Goal: Task Accomplishment & Management: Manage account settings

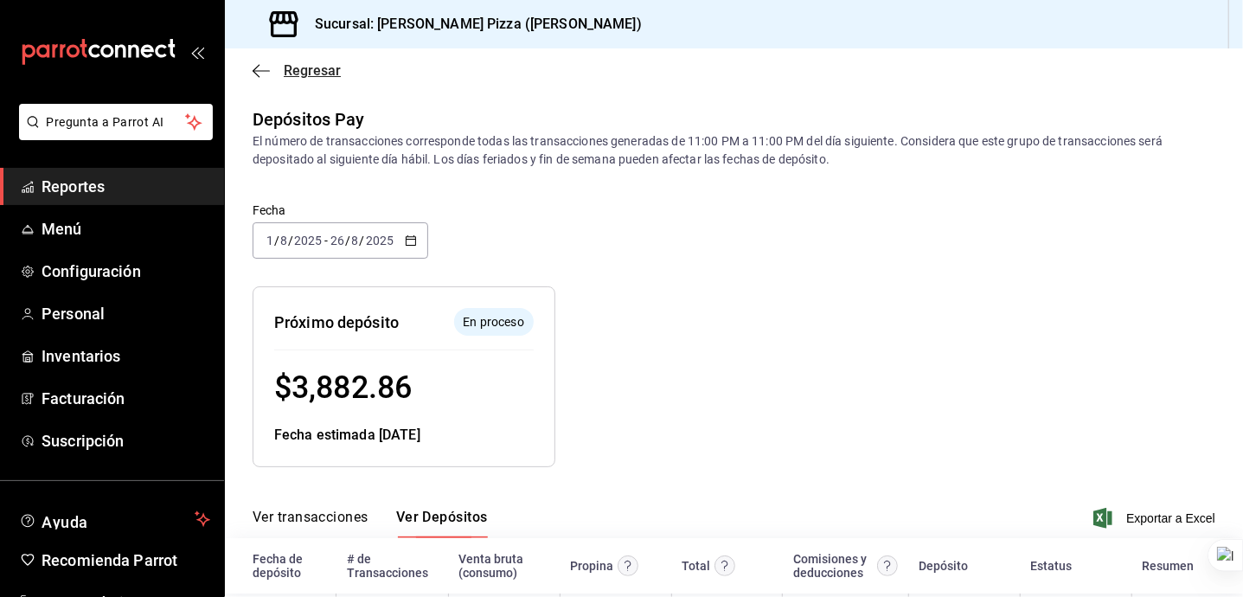
click at [266, 64] on icon "button" at bounding box center [260, 71] width 17 height 16
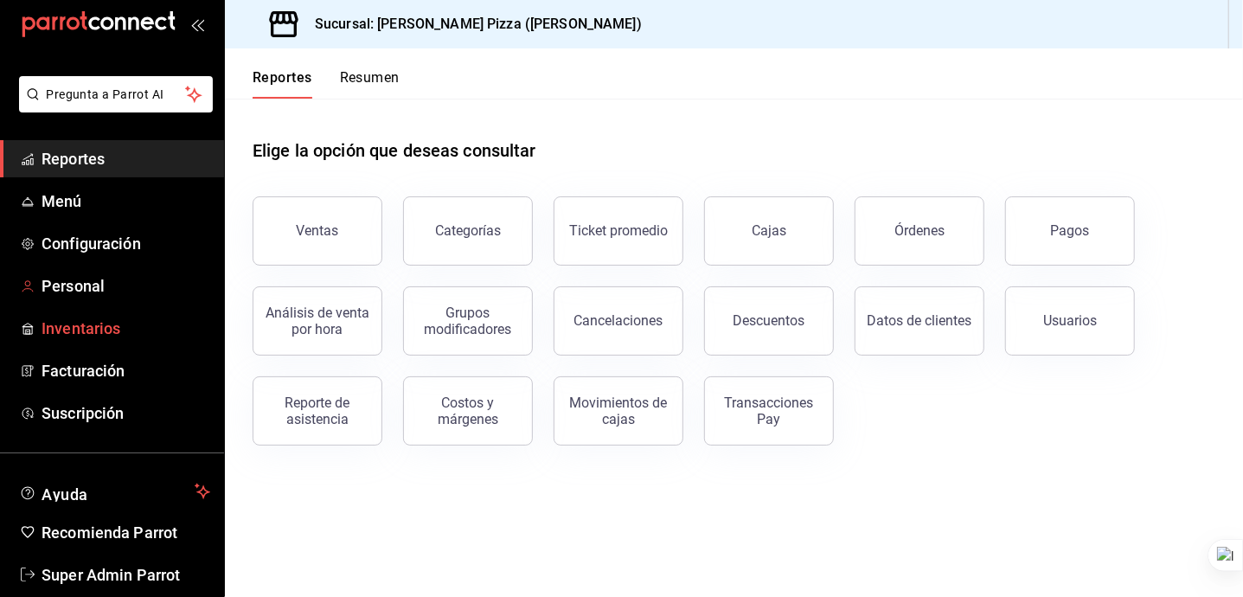
scroll to position [55, 0]
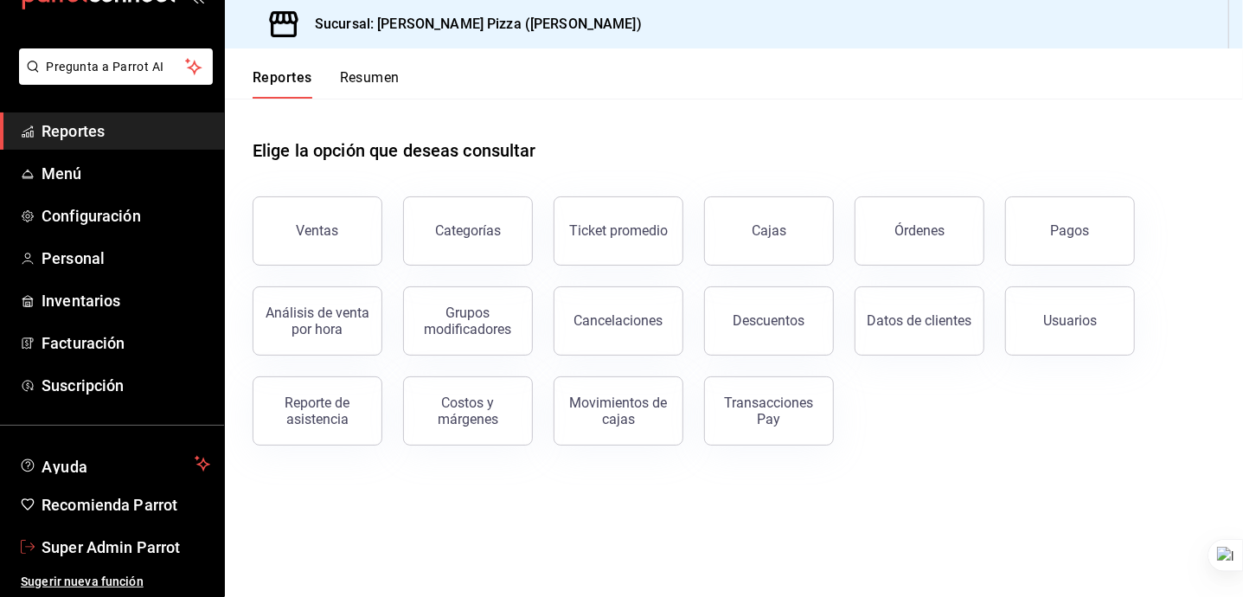
click at [97, 553] on span "Super Admin Parrot" at bounding box center [126, 546] width 169 height 23
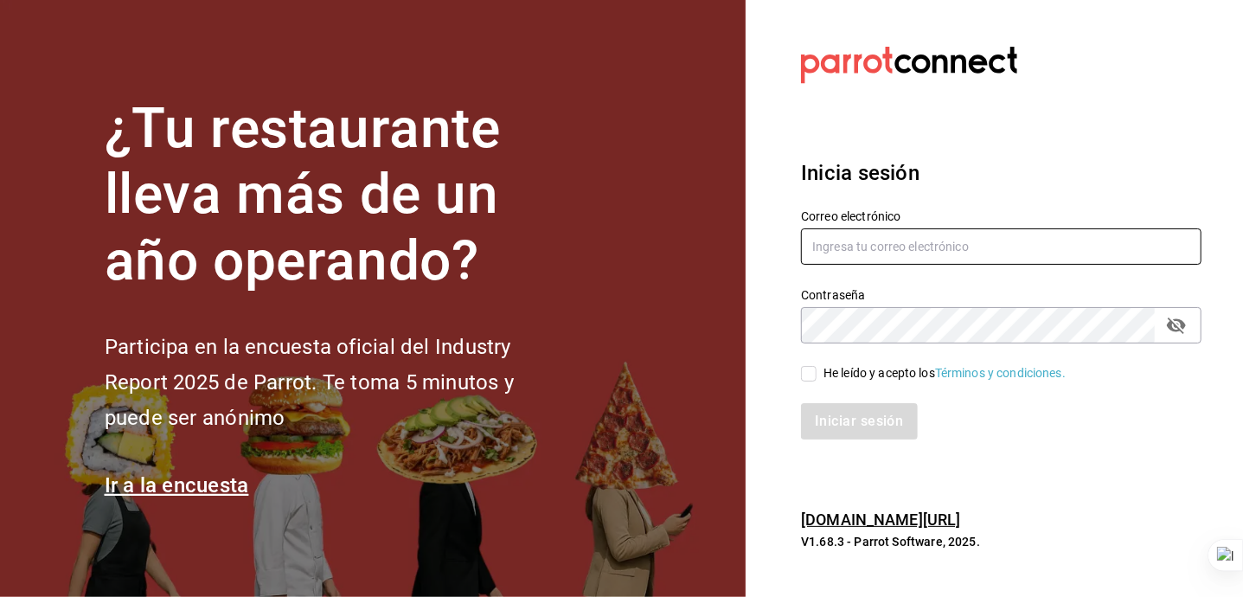
type input "cherryspizza@ricardoanaya.com"
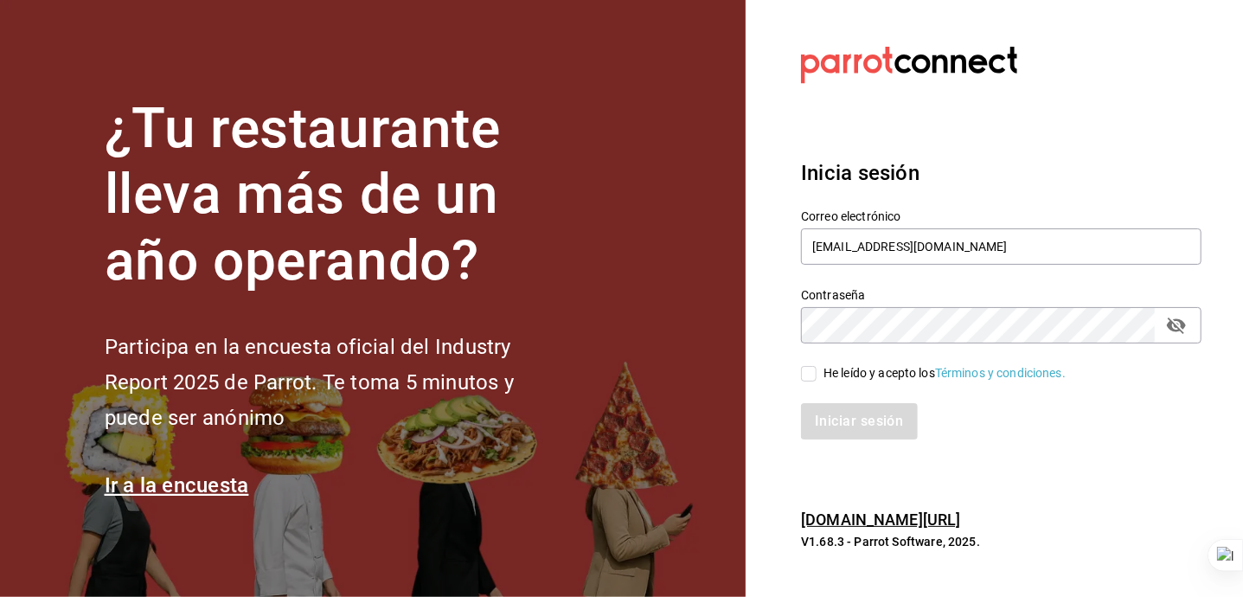
click at [889, 367] on div "He leído y acepto los Términos y condiciones." at bounding box center [944, 373] width 242 height 18
click at [816, 367] on input "He leído y acepto los Términos y condiciones." at bounding box center [809, 374] width 16 height 16
checkbox input "true"
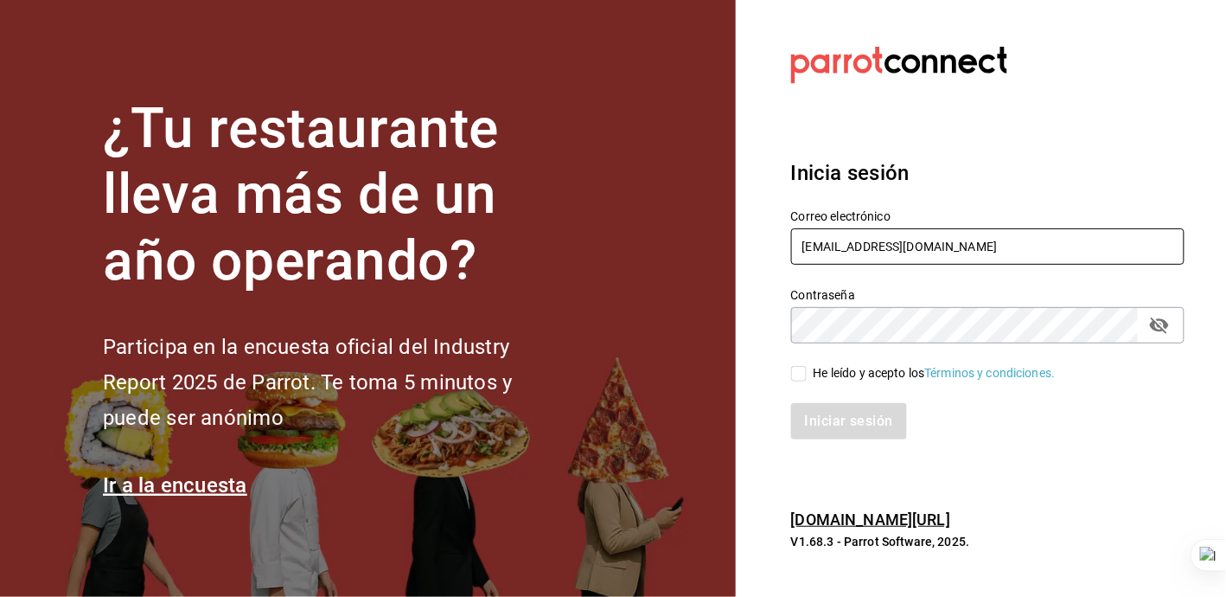
click at [911, 249] on input "cherryspizza@ricardoanaya.com" at bounding box center [987, 246] width 393 height 36
click at [853, 242] on input "lacasa" at bounding box center [987, 246] width 393 height 36
type input "lacasademaggie@mty.com"
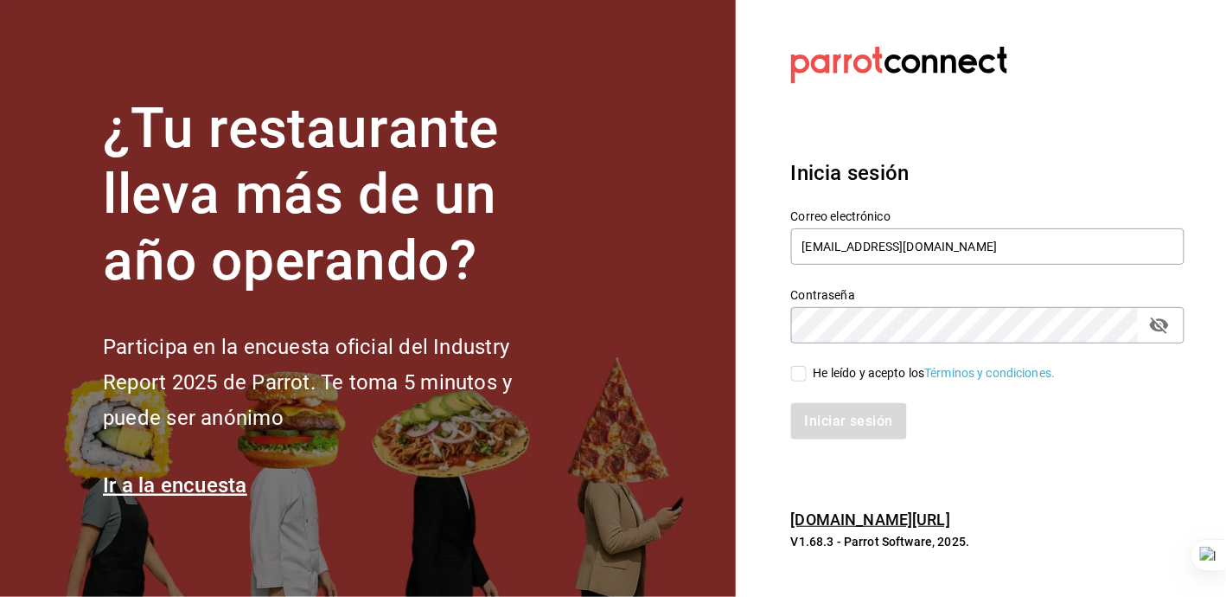
click at [808, 377] on span "He leído y acepto los Términos y condiciones." at bounding box center [931, 373] width 249 height 18
click at [807, 377] on input "He leído y acepto los Términos y condiciones." at bounding box center [799, 374] width 16 height 16
checkbox input "true"
click at [827, 422] on button "Iniciar sesión" at bounding box center [850, 421] width 118 height 36
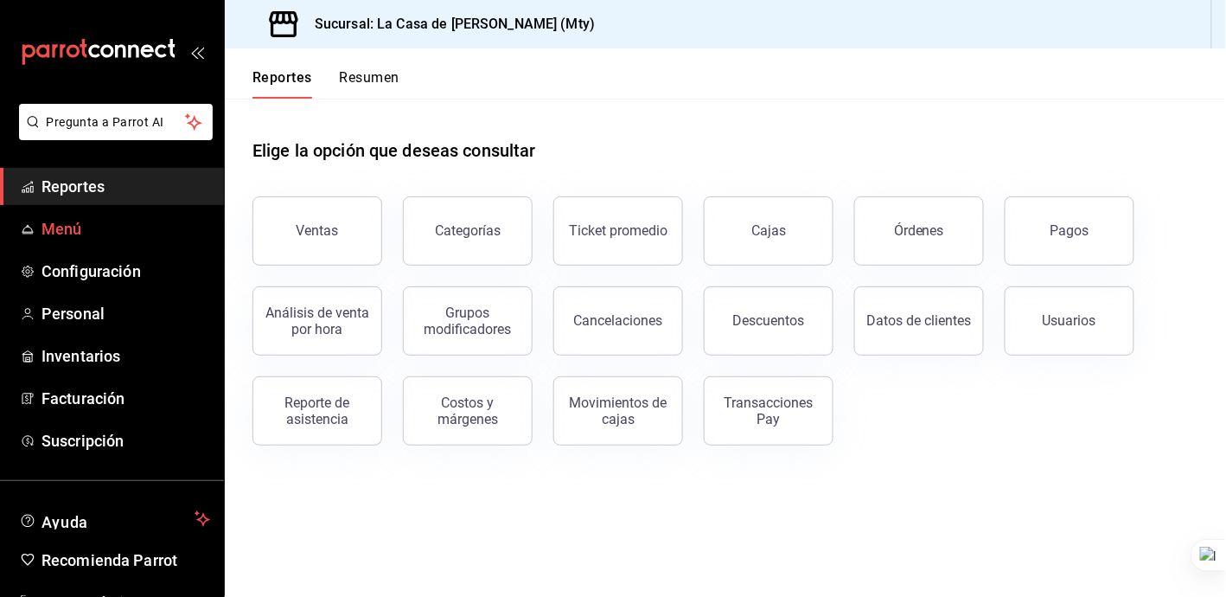
click at [144, 227] on span "Menú" at bounding box center [126, 228] width 169 height 23
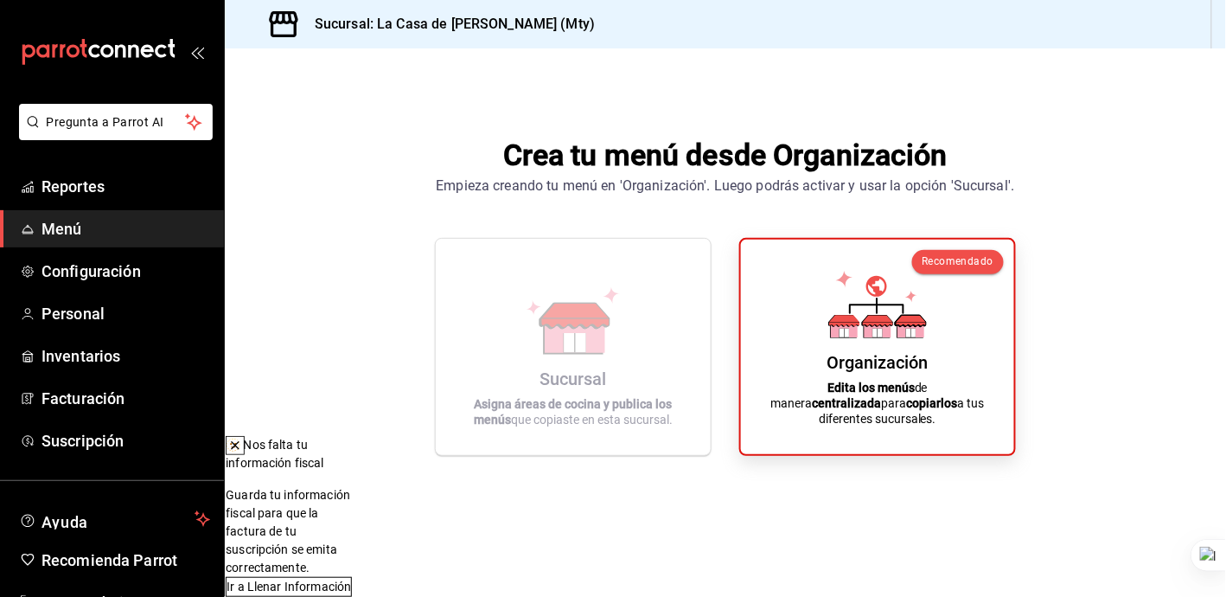
click at [242, 450] on icon at bounding box center [235, 445] width 14 height 14
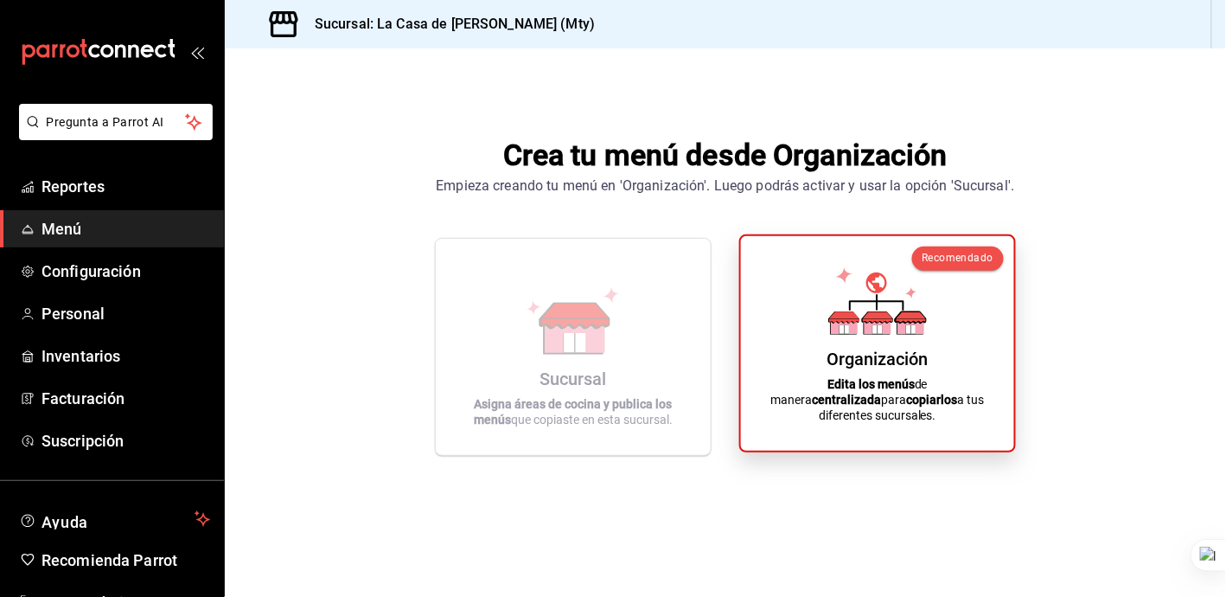
click at [828, 260] on div "Organización Edita los menús de manera centralizada para copiarlos a tus difere…" at bounding box center [878, 343] width 232 height 187
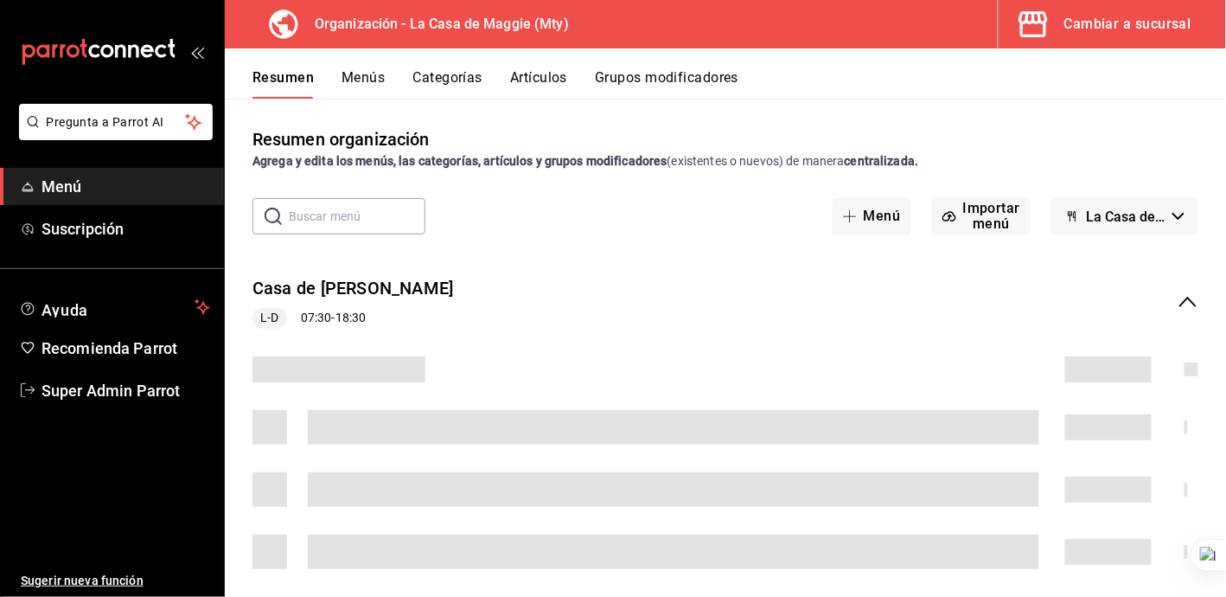
click at [377, 76] on button "Menús" at bounding box center [363, 83] width 43 height 29
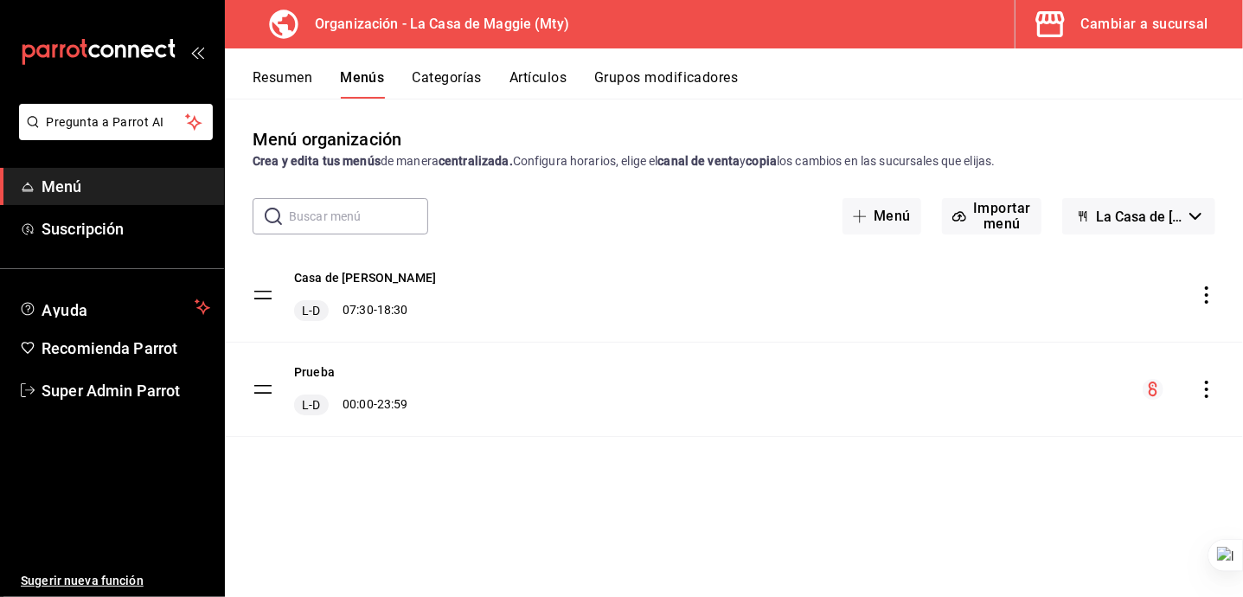
click at [787, 467] on div "Casa de [PERSON_NAME] 07:30 - 18:30 Prueba L-D 00:00 - 23:59" at bounding box center [734, 366] width 1018 height 237
drag, startPoint x: 138, startPoint y: 178, endPoint x: 202, endPoint y: 168, distance: 64.8
click at [138, 178] on span "Menú" at bounding box center [126, 186] width 169 height 23
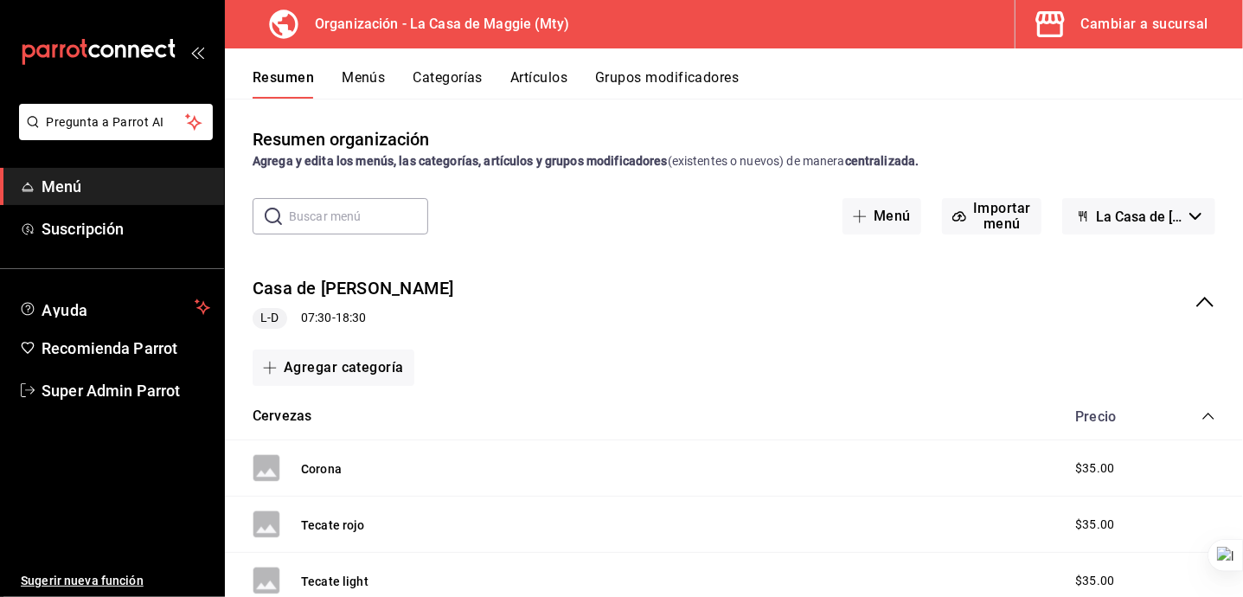
click at [1034, 21] on icon "button" at bounding box center [1049, 24] width 35 height 35
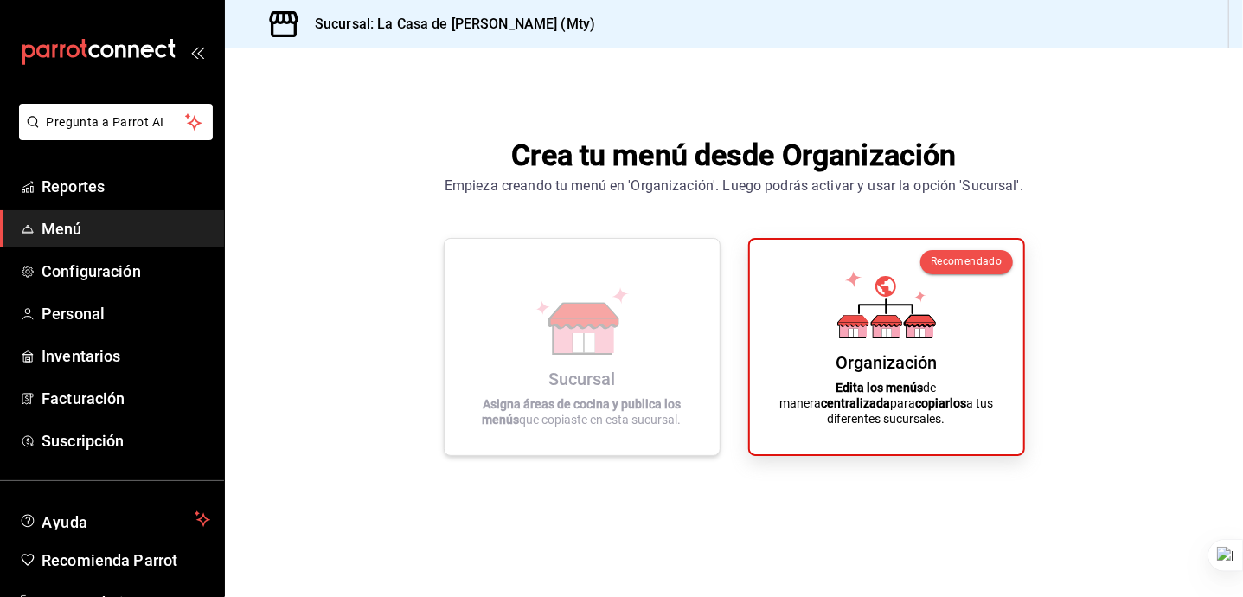
click at [613, 353] on icon at bounding box center [583, 334] width 60 height 37
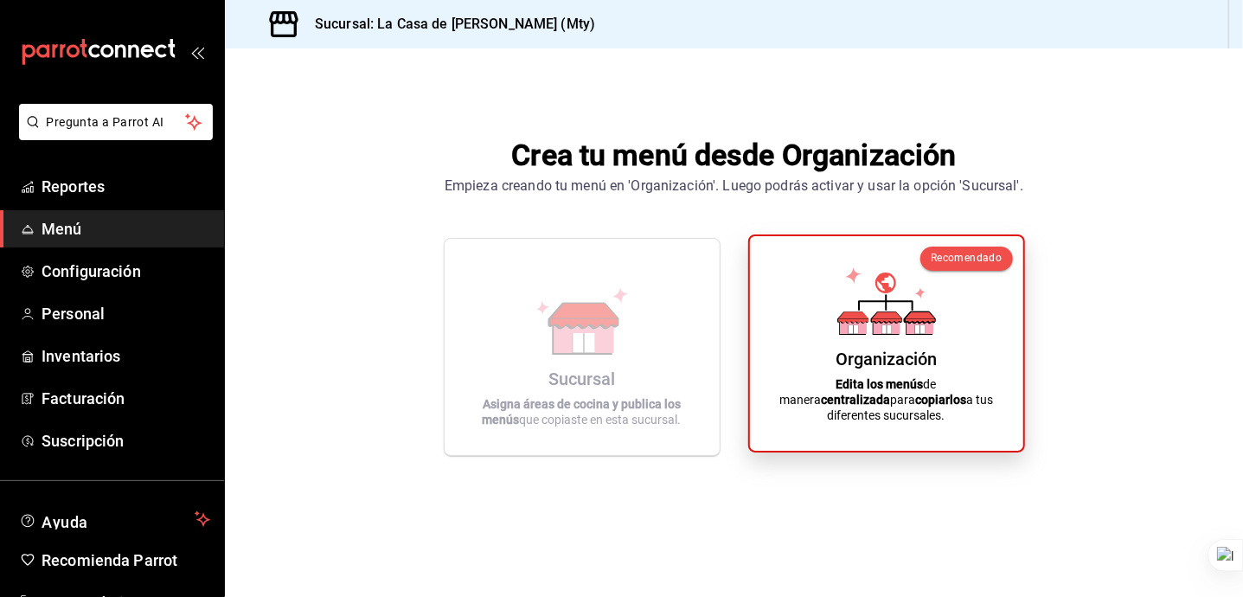
click at [946, 343] on div "Organización Edita los menús de manera centralizada para copiarlos a tus difere…" at bounding box center [886, 343] width 232 height 187
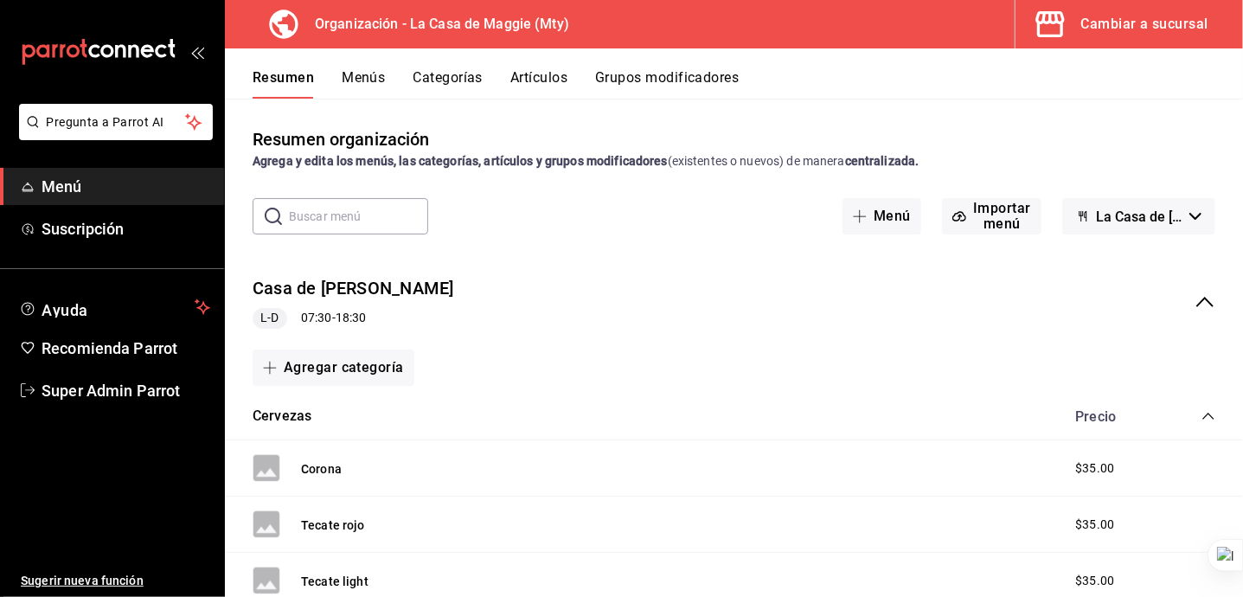
click at [363, 80] on button "Menús" at bounding box center [363, 83] width 43 height 29
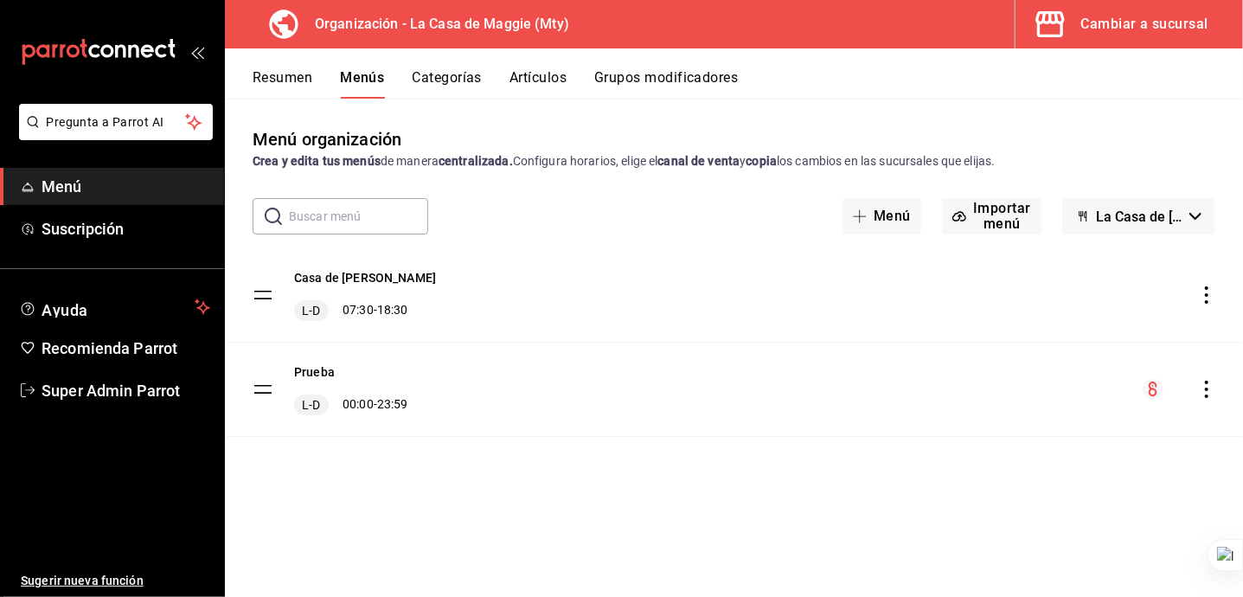
click at [1207, 393] on icon "actions" at bounding box center [1206, 388] width 17 height 17
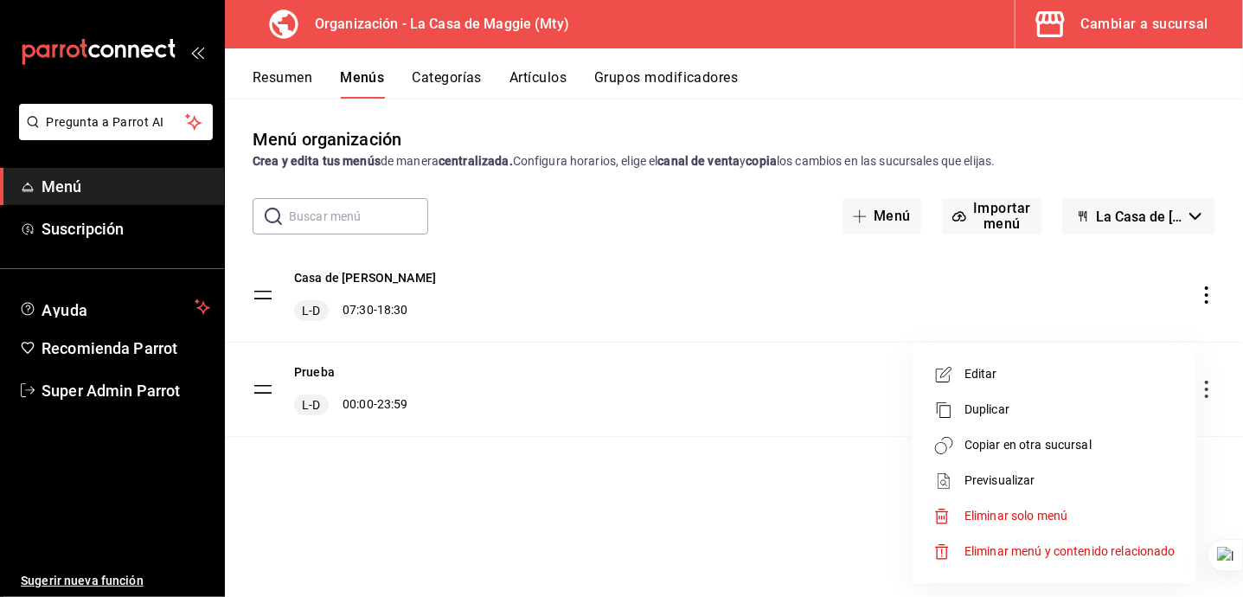
click at [1090, 542] on span "Eliminar menú y contenido relacionado" at bounding box center [1069, 551] width 211 height 18
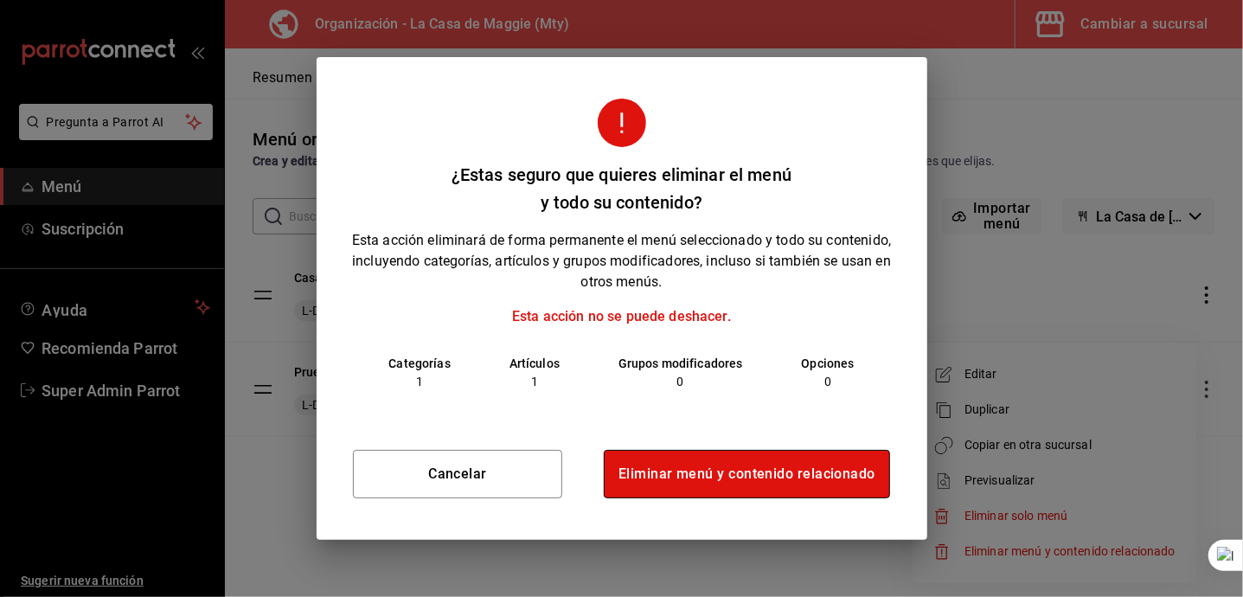
click at [776, 465] on button "Eliminar menú y contenido relacionado" at bounding box center [747, 474] width 286 height 48
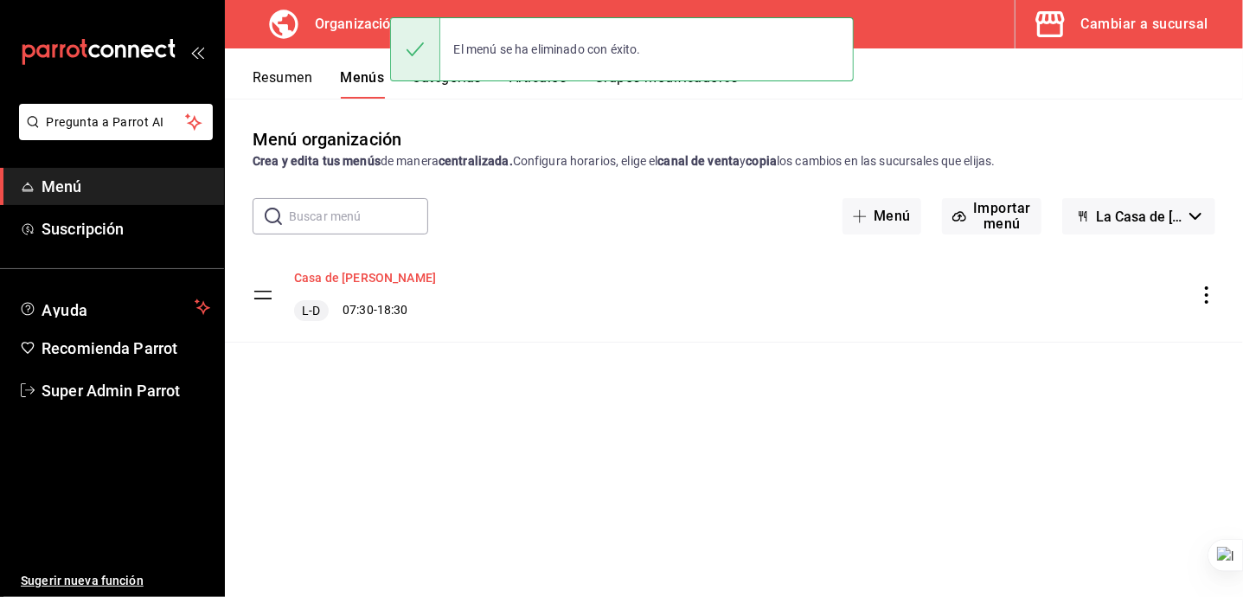
click at [375, 277] on button "Casa de [PERSON_NAME]" at bounding box center [365, 277] width 142 height 17
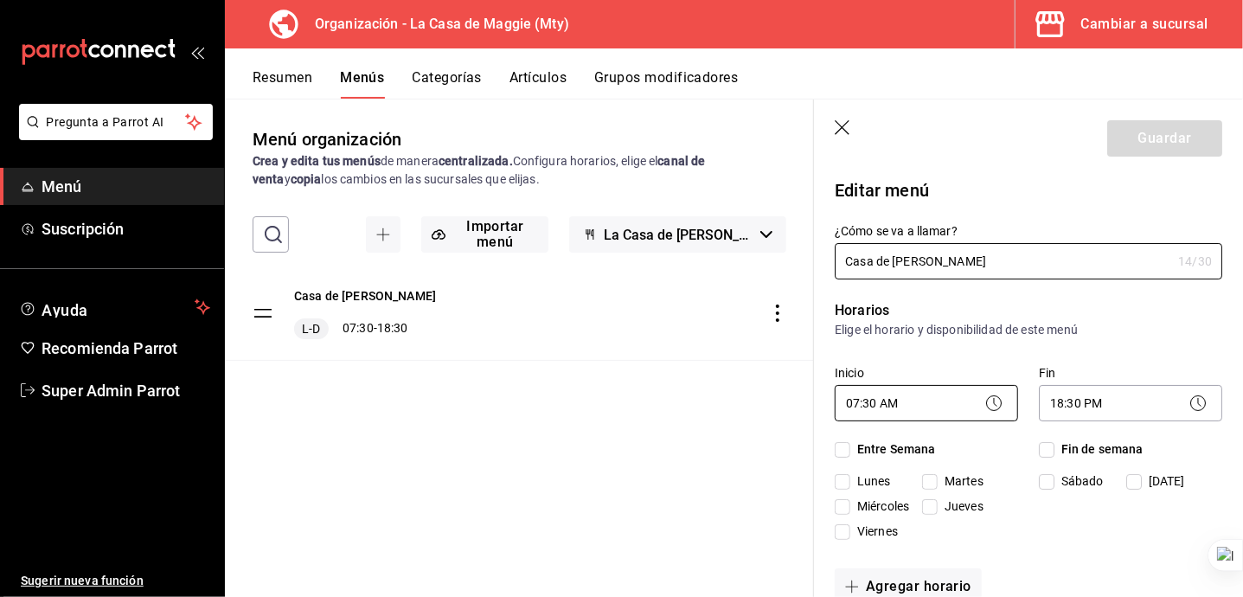
checkbox input "true"
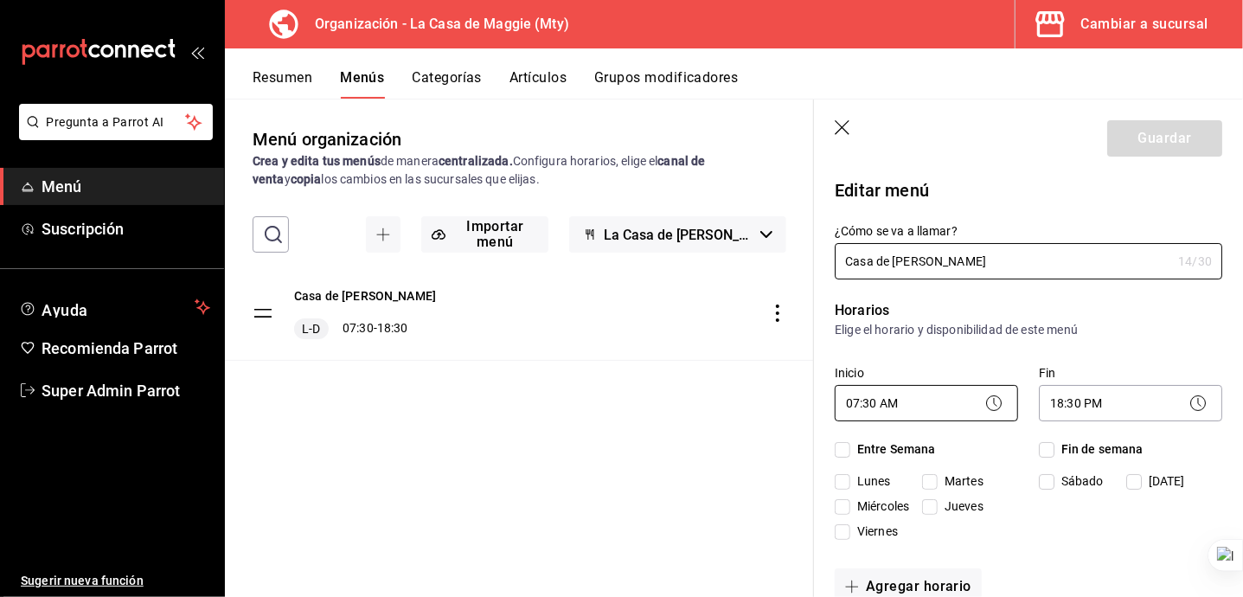
checkbox input "true"
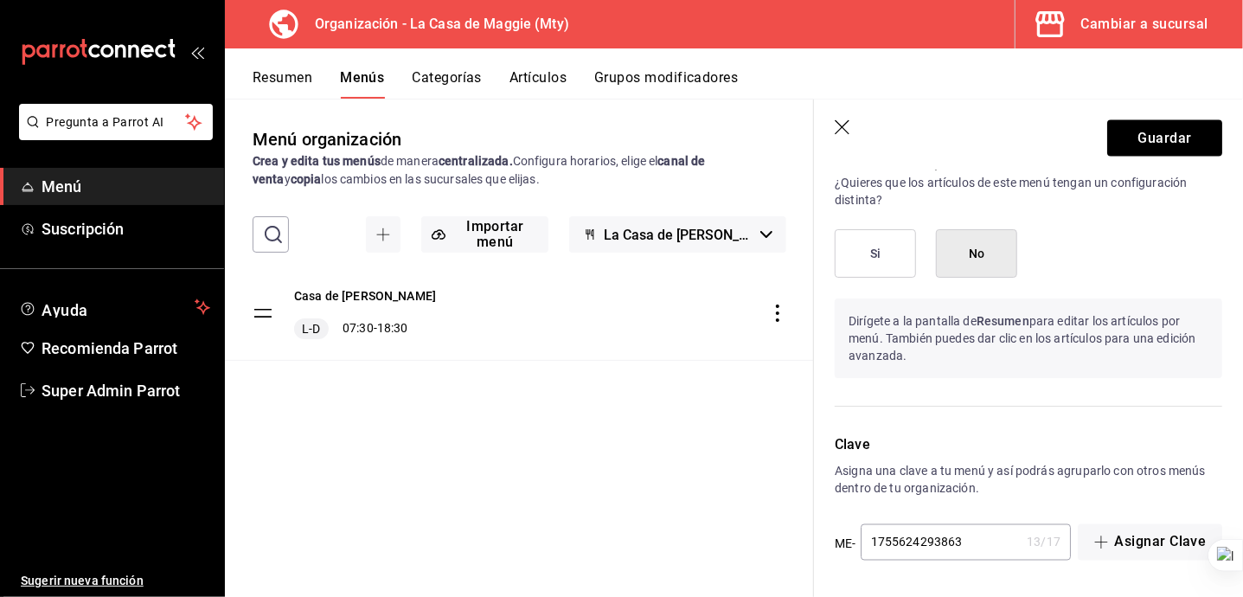
scroll to position [1508, 0]
click at [884, 246] on button "Si" at bounding box center [874, 253] width 81 height 48
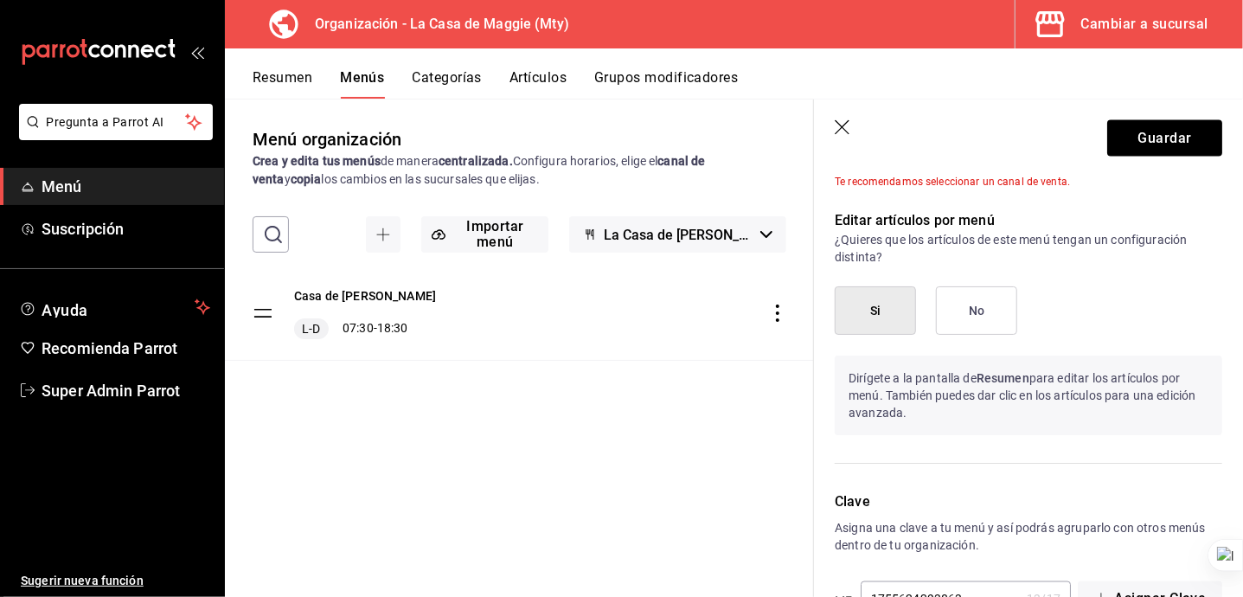
scroll to position [1046, 0]
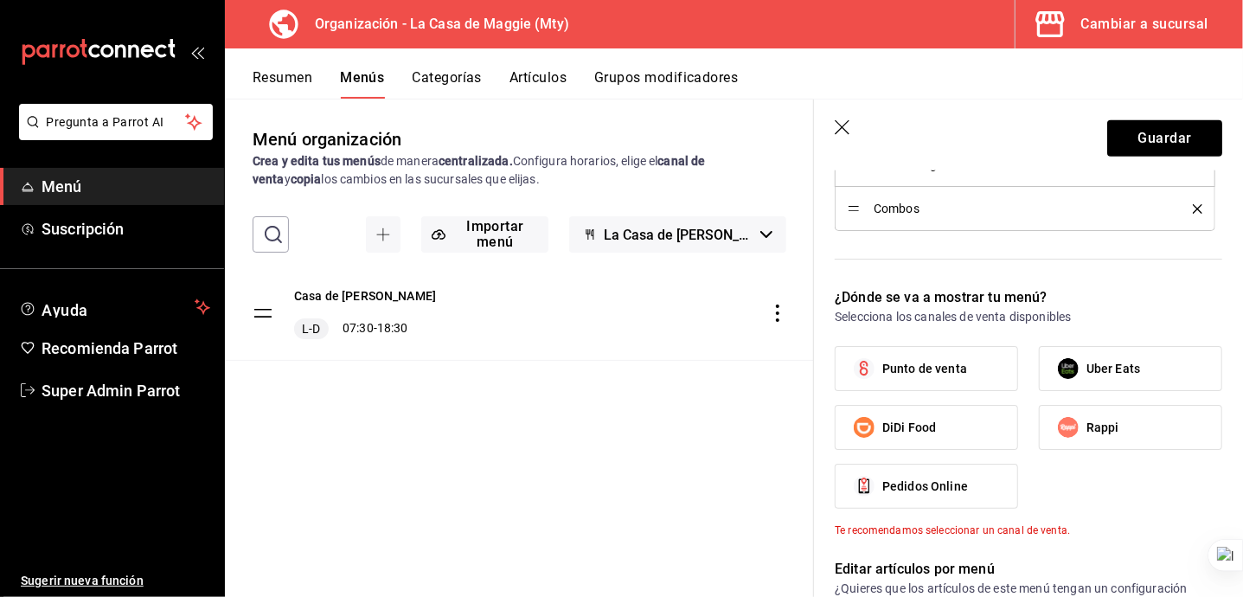
click at [917, 378] on span "Punto de venta" at bounding box center [924, 369] width 85 height 18
click at [882, 387] on input "Punto de venta" at bounding box center [864, 368] width 36 height 36
checkbox input "true"
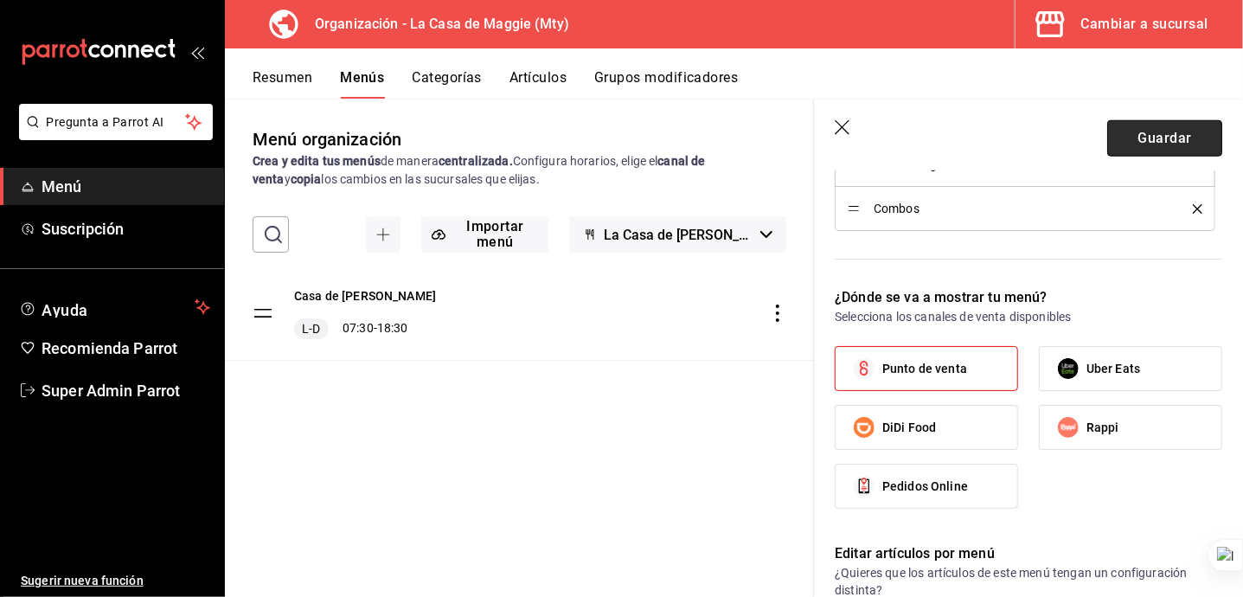
click at [1134, 150] on button "Guardar" at bounding box center [1164, 138] width 115 height 36
checkbox input "false"
type input "1756224460191"
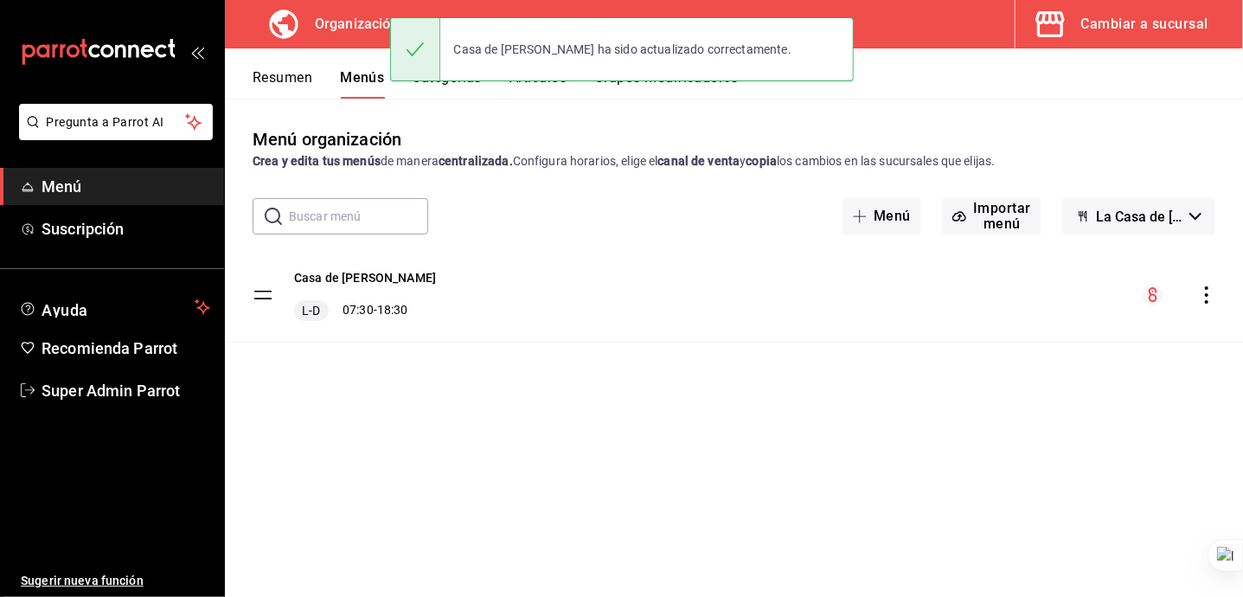
click at [1205, 292] on icon "actions" at bounding box center [1206, 294] width 17 height 17
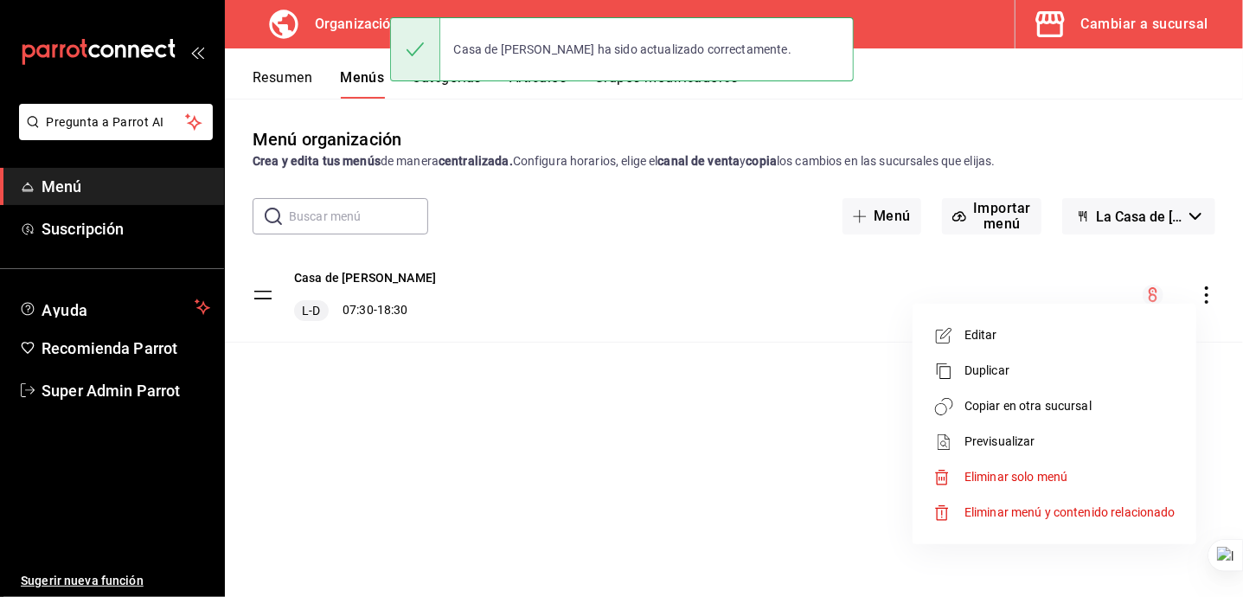
click at [1070, 406] on span "Copiar en otra sucursal" at bounding box center [1069, 406] width 211 height 18
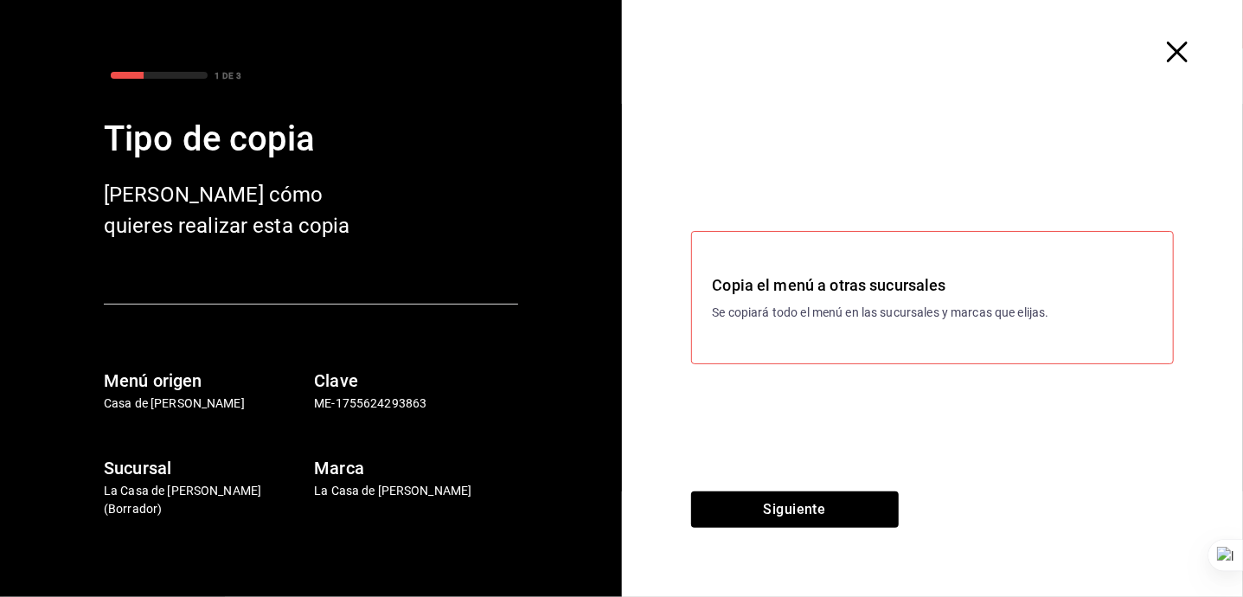
click at [786, 529] on div "Siguiente" at bounding box center [795, 543] width 346 height 105
click at [786, 520] on button "Siguiente" at bounding box center [795, 509] width 208 height 36
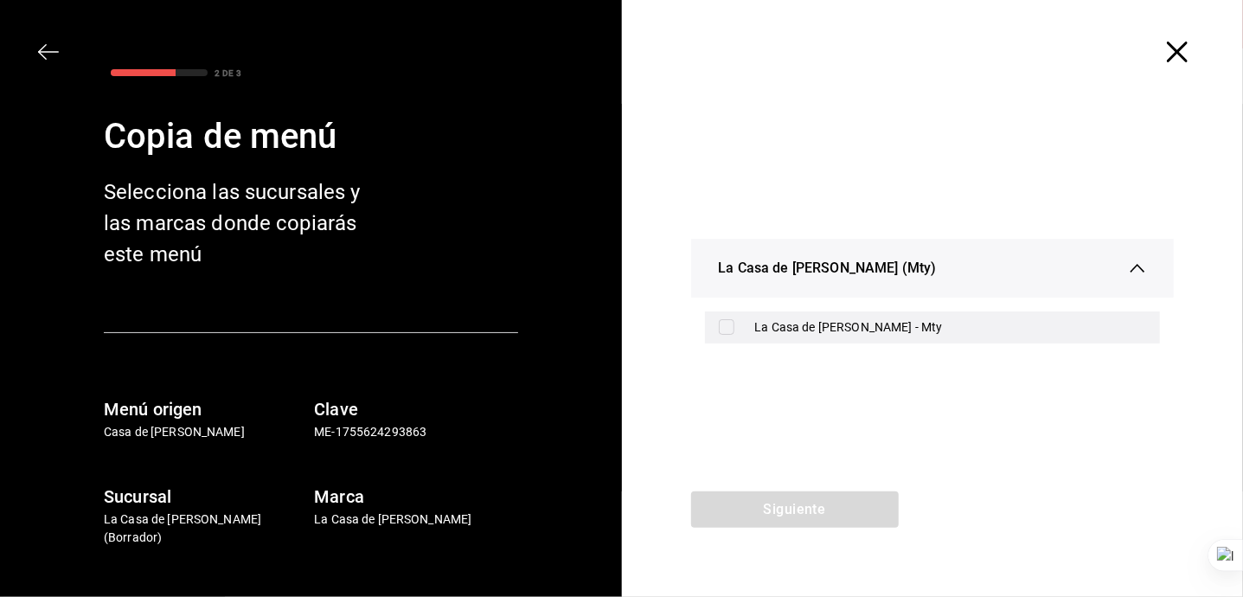
click at [828, 330] on div "La Casa de [PERSON_NAME] - Mty" at bounding box center [951, 327] width 392 height 18
checkbox input "true"
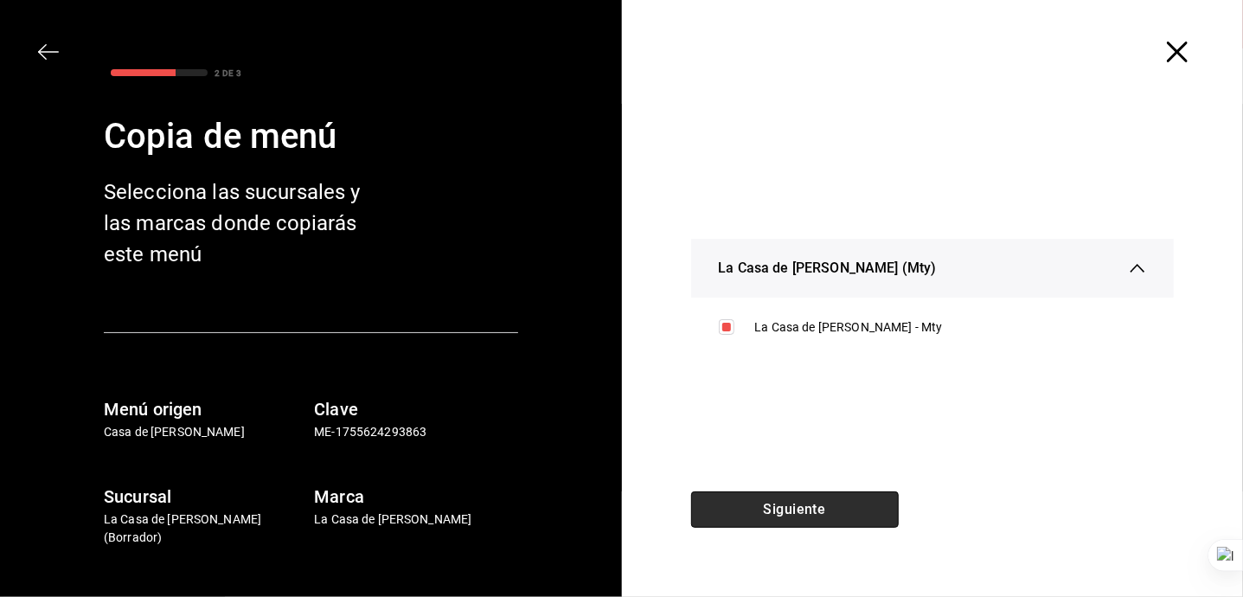
click at [790, 516] on button "Siguiente" at bounding box center [795, 509] width 208 height 36
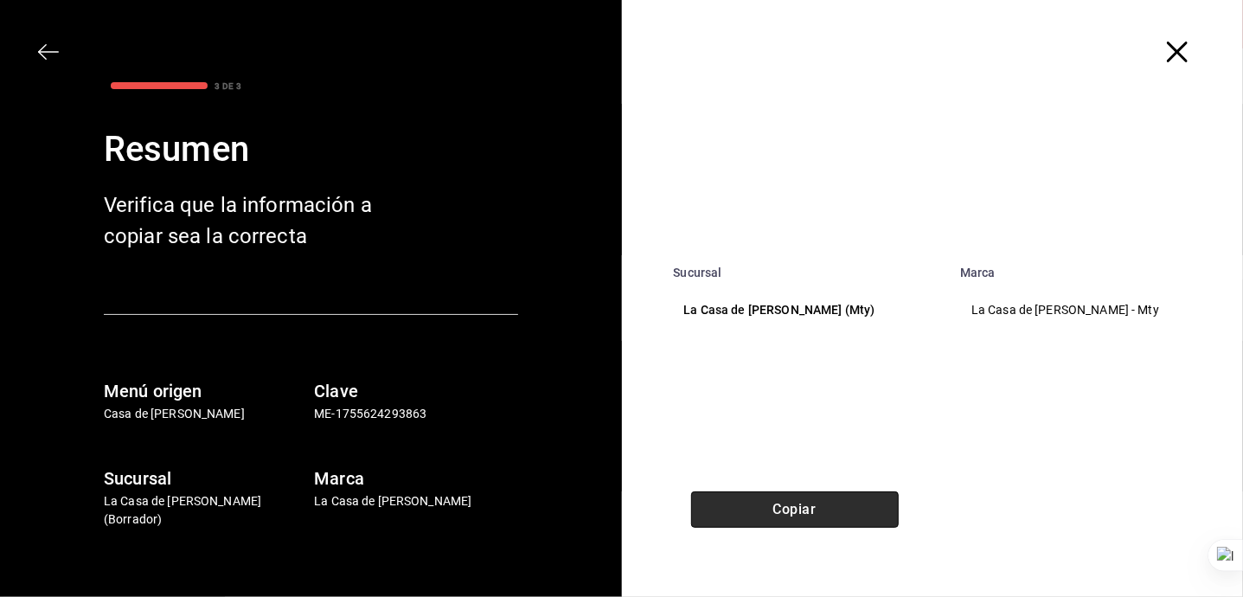
click at [811, 508] on button "Copiar" at bounding box center [795, 509] width 208 height 36
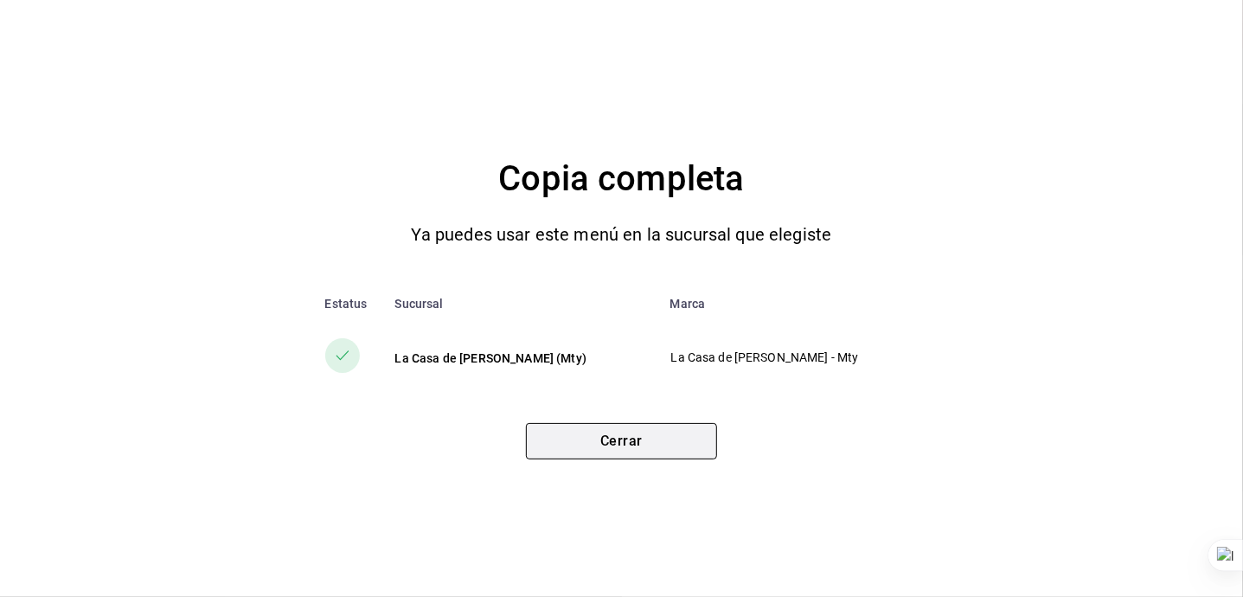
click at [642, 426] on button "Cerrar" at bounding box center [621, 441] width 191 height 36
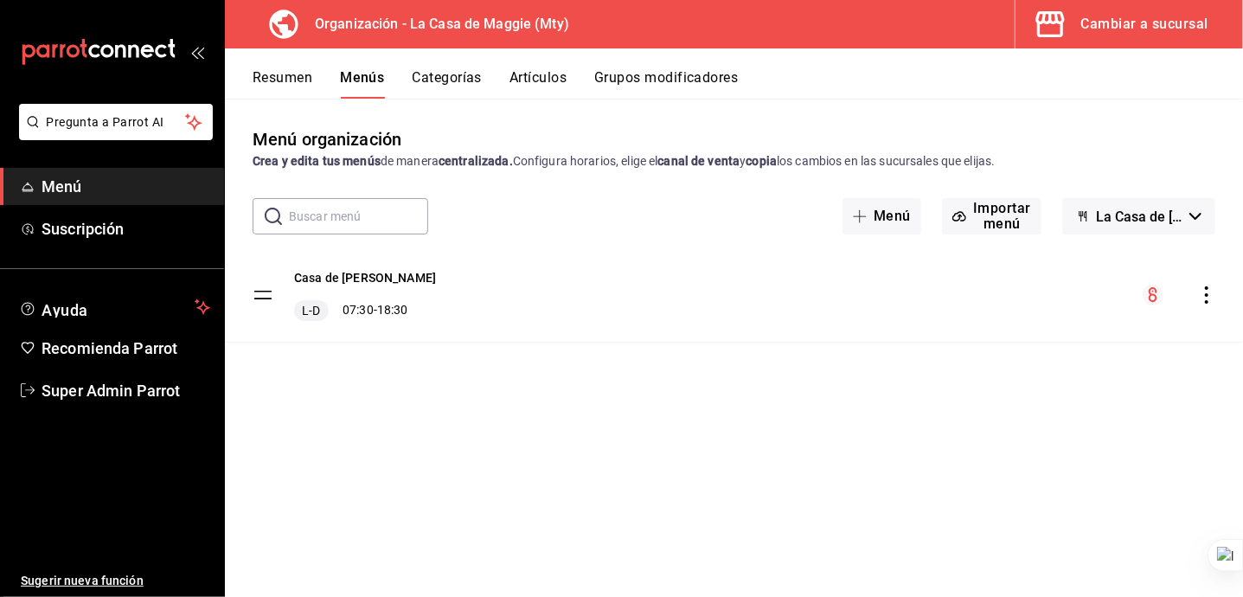
click at [476, 74] on button "Categorías" at bounding box center [447, 83] width 70 height 29
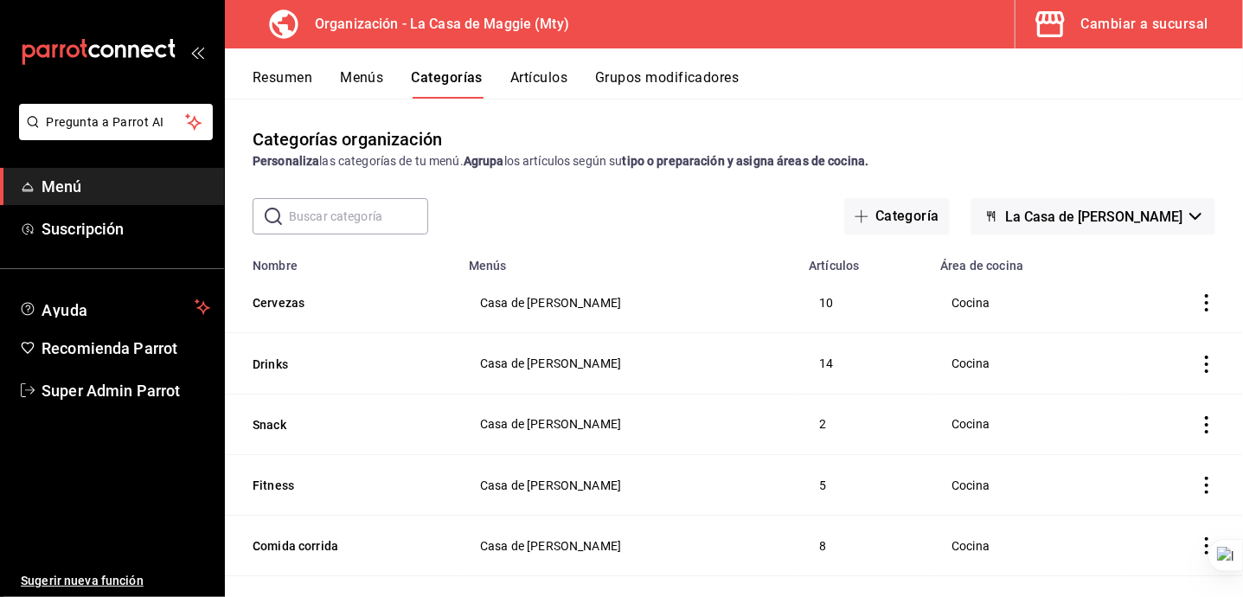
click at [1084, 7] on button "Cambiar a sucursal" at bounding box center [1122, 24] width 214 height 48
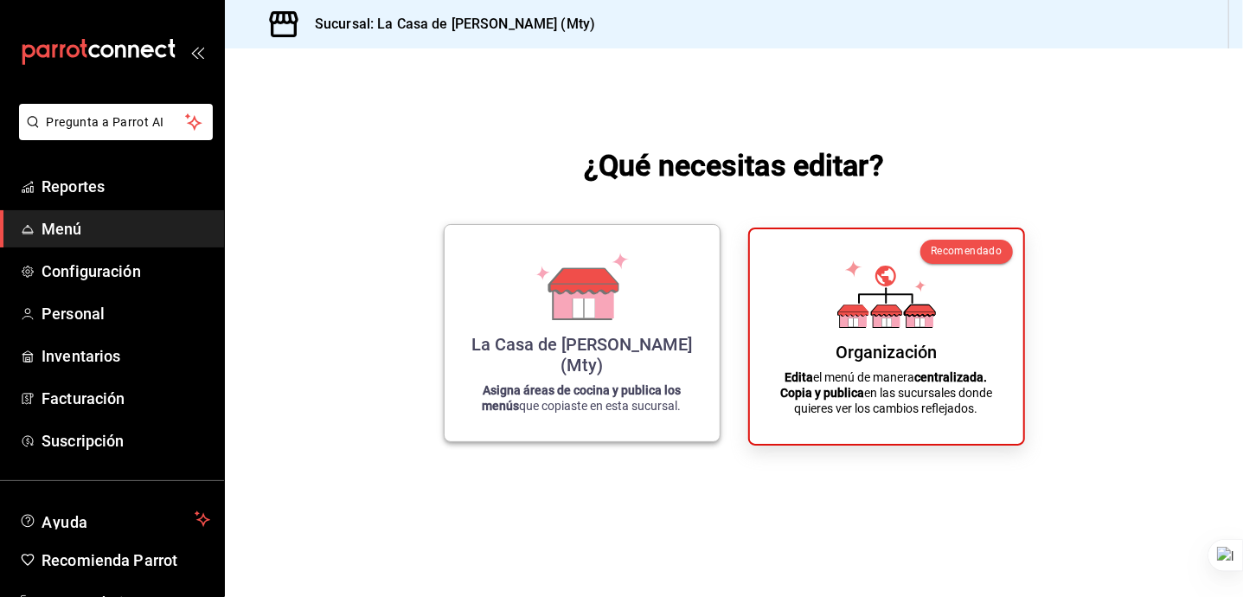
click at [630, 295] on icon at bounding box center [582, 285] width 99 height 67
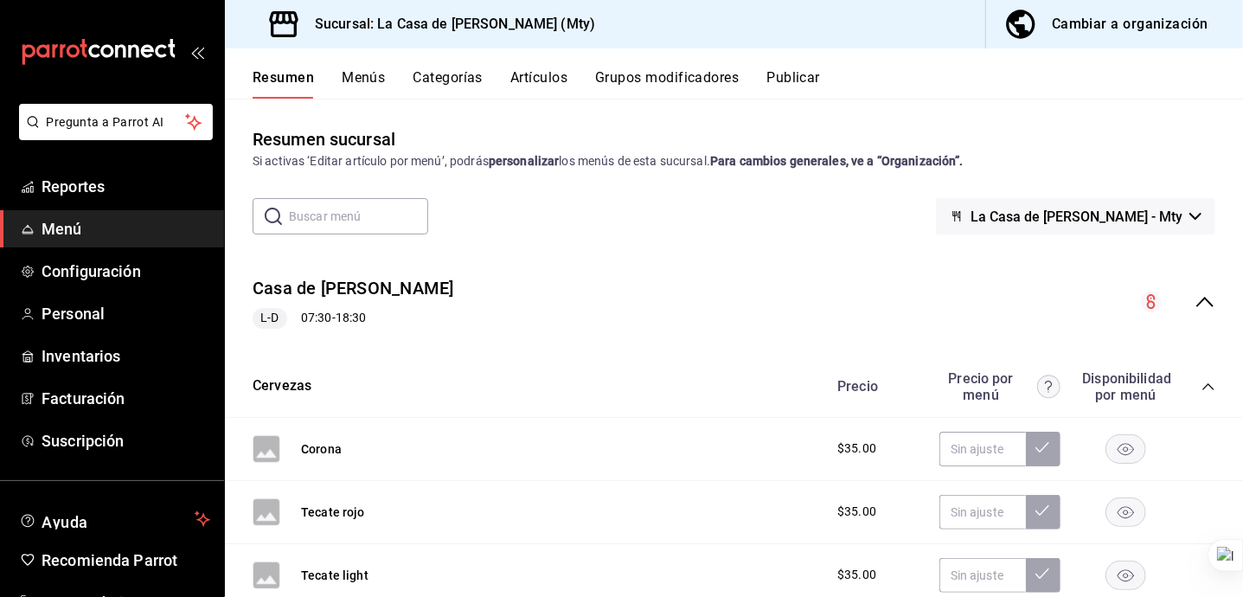
click at [438, 73] on button "Categorías" at bounding box center [448, 83] width 70 height 29
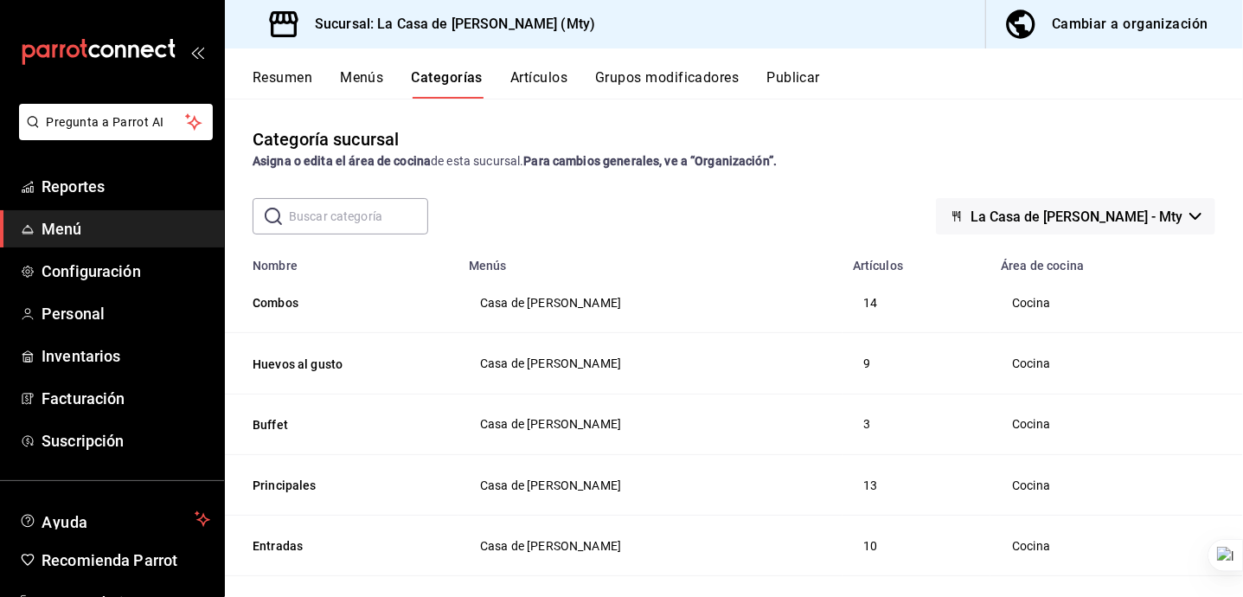
click at [770, 118] on div "Categoría sucursal Asigna o edita el área de cocina de esta sucursal. Para camb…" at bounding box center [734, 347] width 1018 height 497
click at [742, 265] on th "Menús" at bounding box center [650, 260] width 384 height 24
click at [696, 216] on div "​ ​ La Casa de [PERSON_NAME]" at bounding box center [734, 216] width 1018 height 36
